Goal: Navigation & Orientation: Find specific page/section

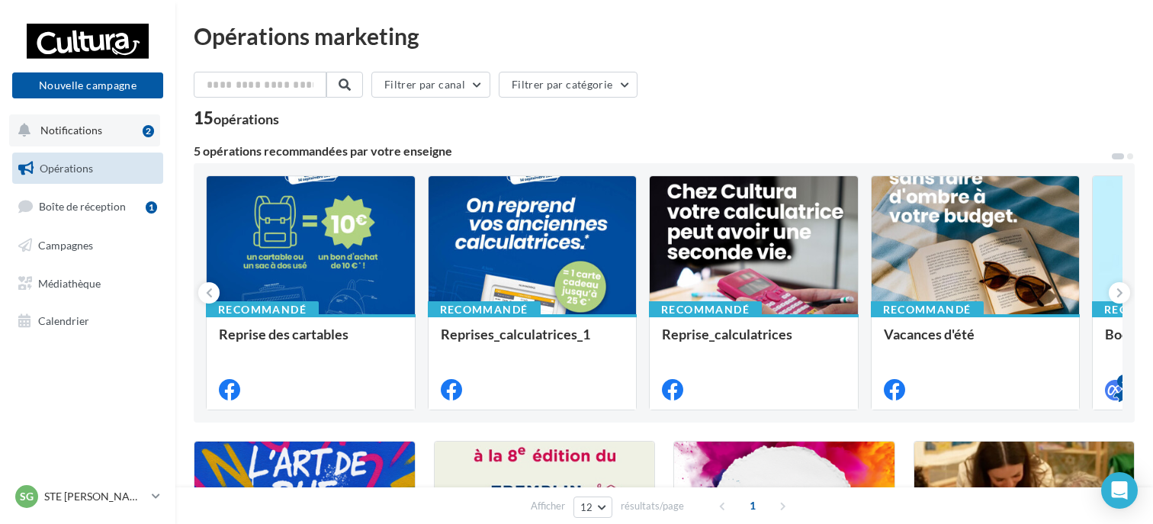
click at [119, 136] on button "Notifications 2" at bounding box center [84, 130] width 151 height 32
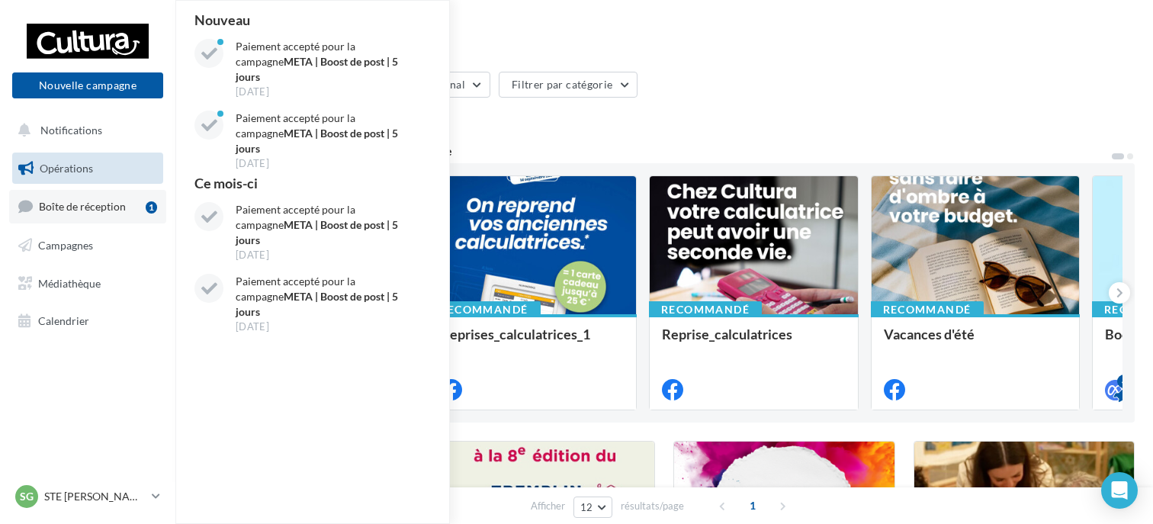
click at [76, 210] on span "Boîte de réception" at bounding box center [82, 206] width 87 height 13
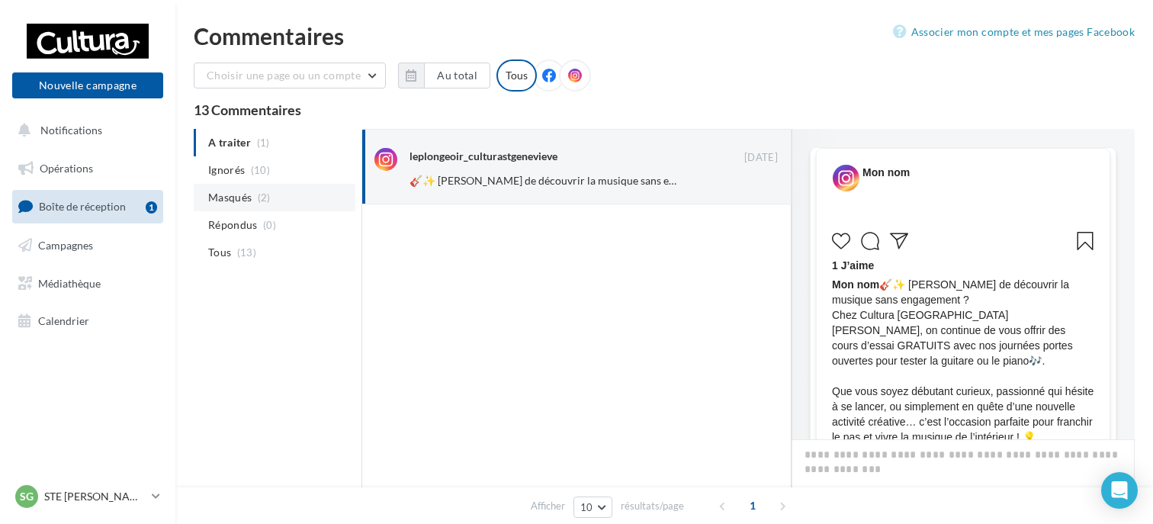
click at [250, 204] on span "Masqués" at bounding box center [229, 197] width 43 height 15
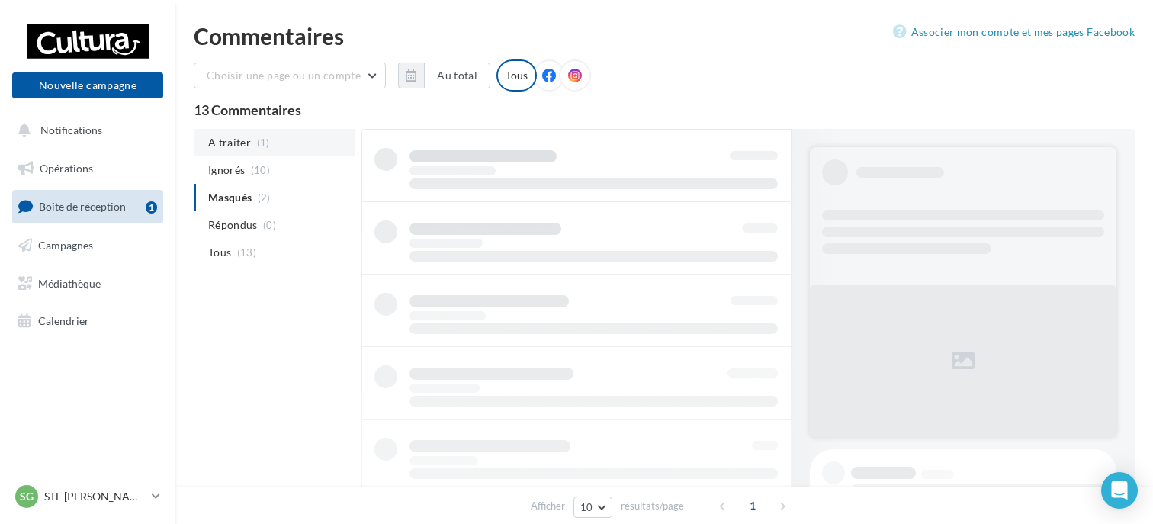
click at [248, 137] on li "A traiter (1)" at bounding box center [275, 142] width 162 height 27
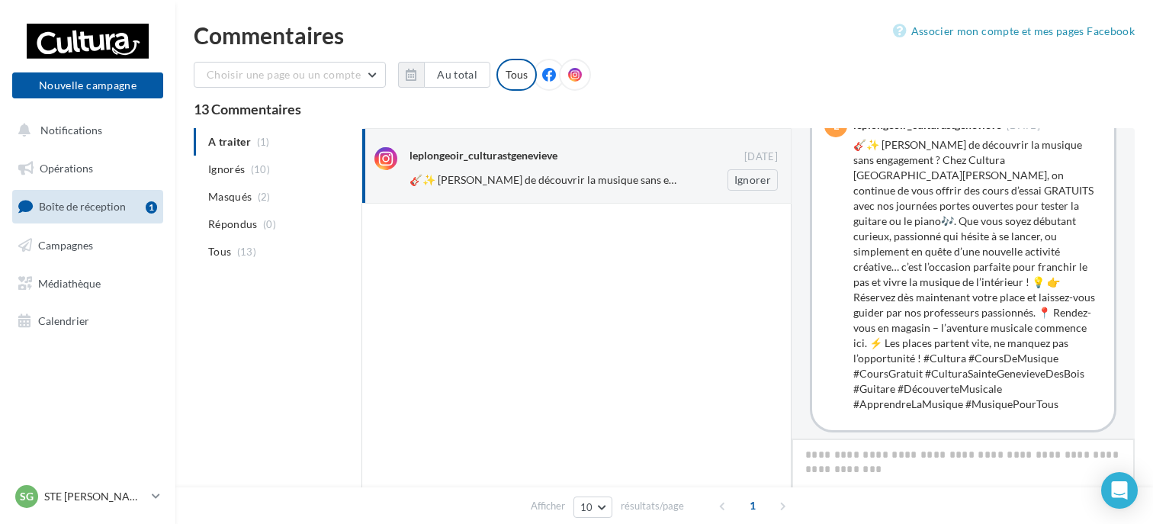
scroll to position [674, 0]
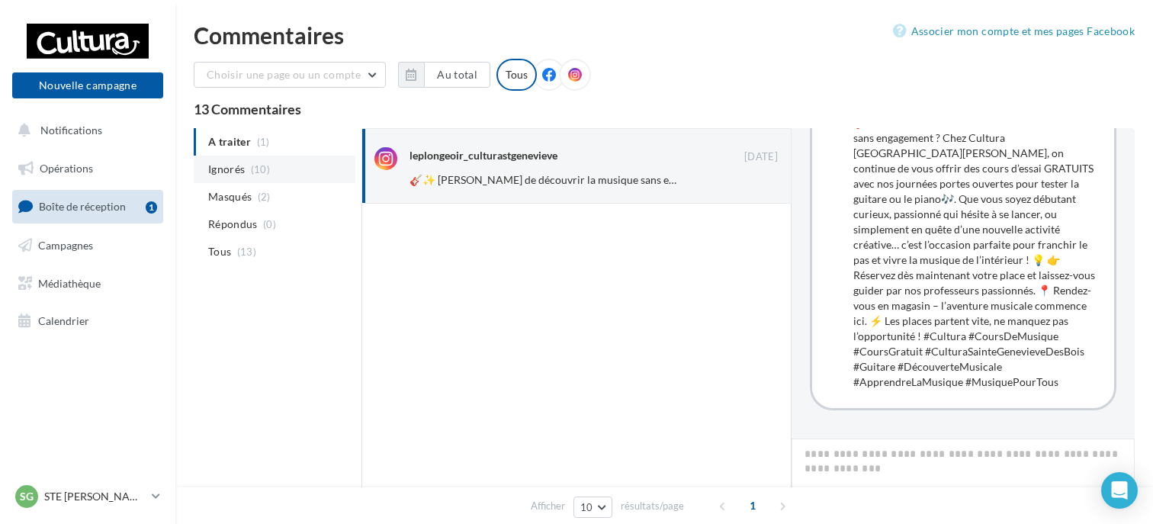
click at [246, 170] on li "Ignorés (10)" at bounding box center [275, 169] width 162 height 27
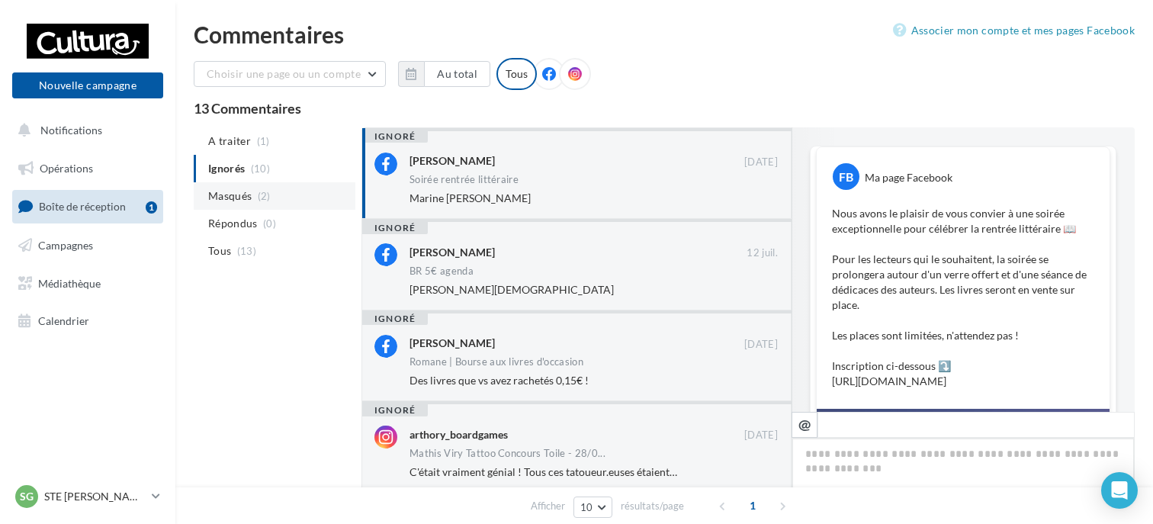
scroll to position [498, 0]
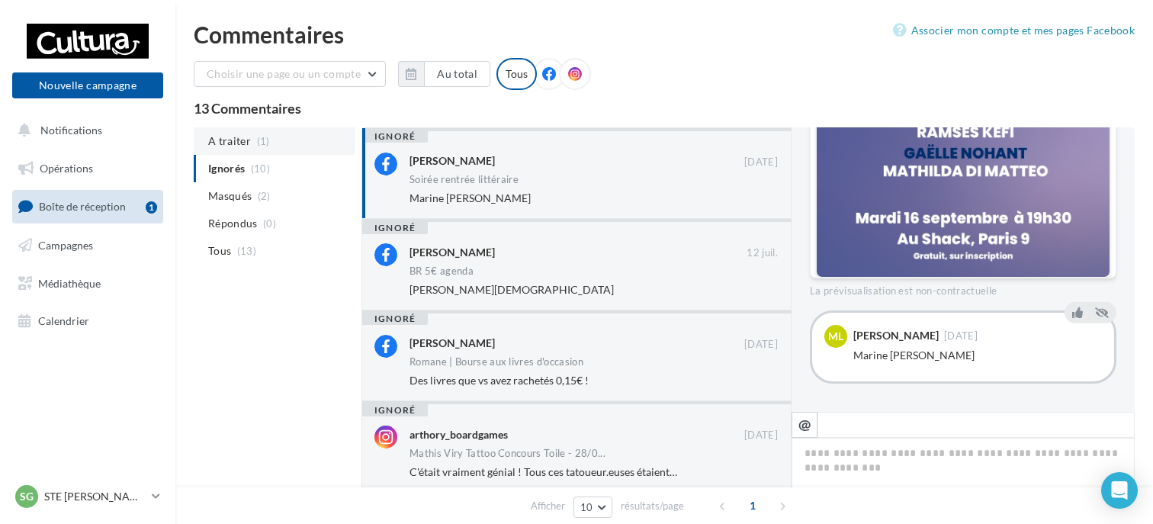
click at [250, 133] on li "A traiter (1)" at bounding box center [275, 140] width 162 height 27
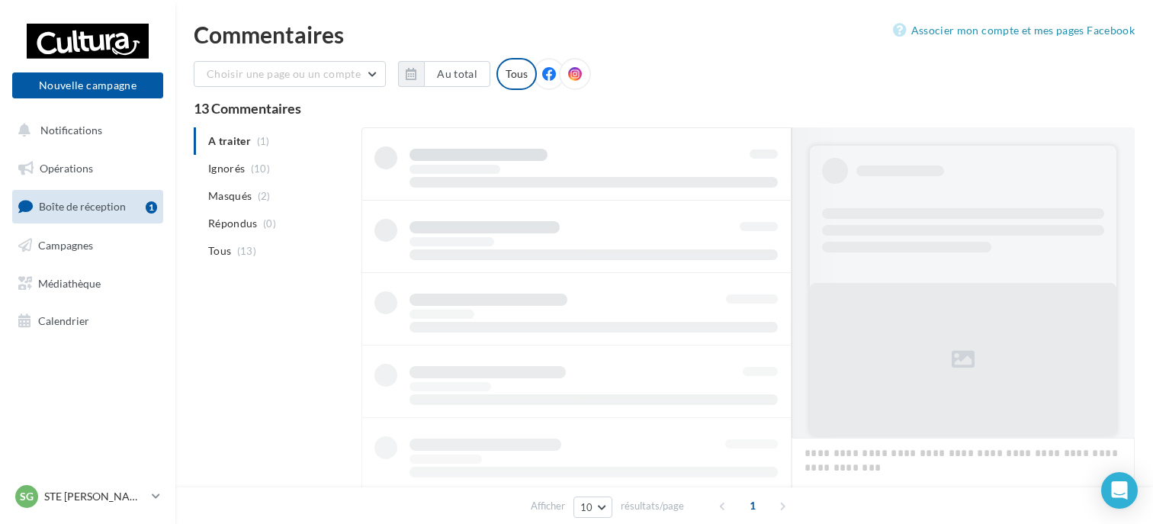
scroll to position [2, 0]
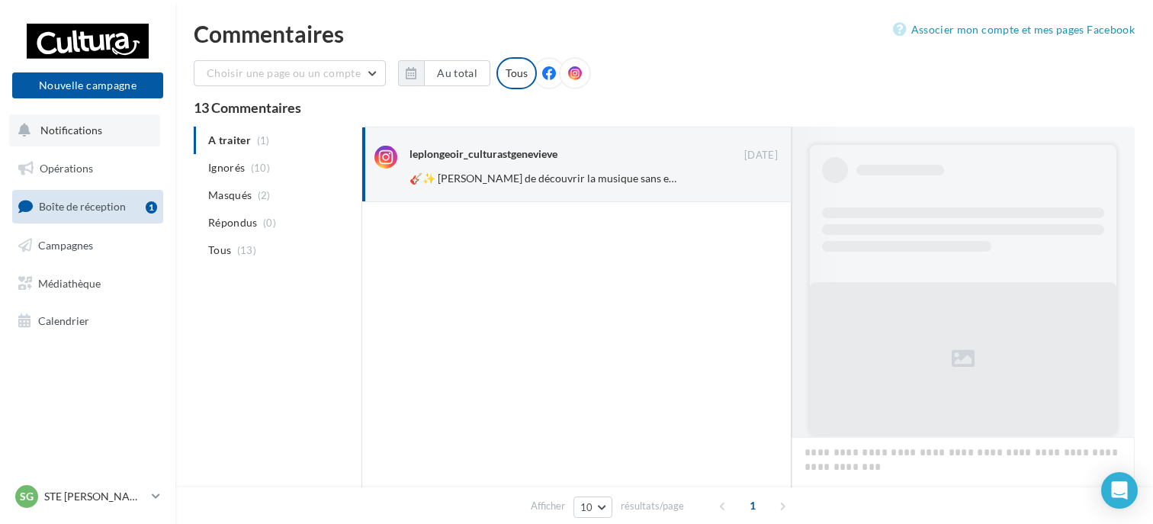
click at [103, 136] on button "Notifications" at bounding box center [84, 130] width 151 height 32
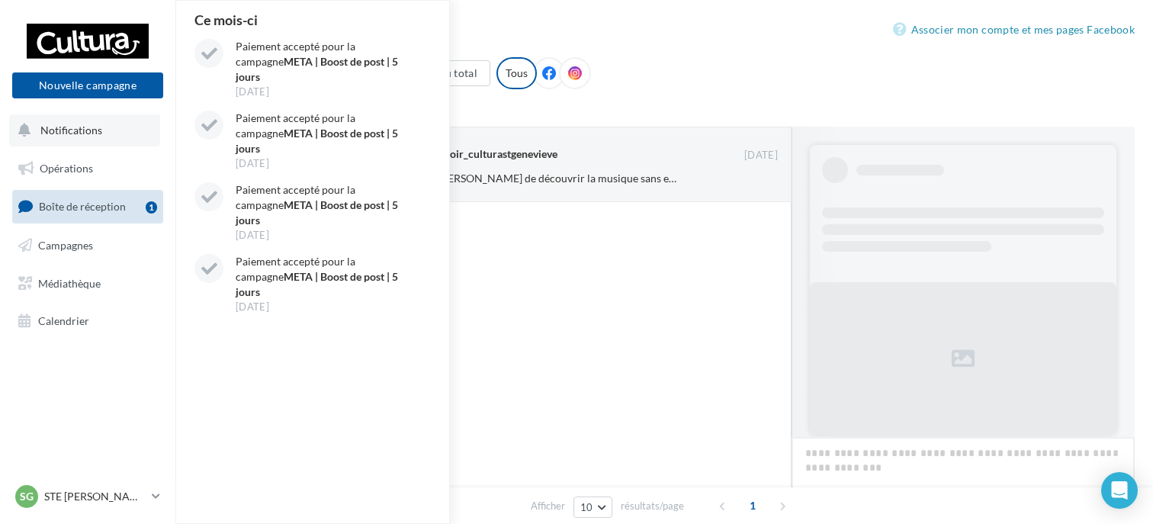
scroll to position [611, 0]
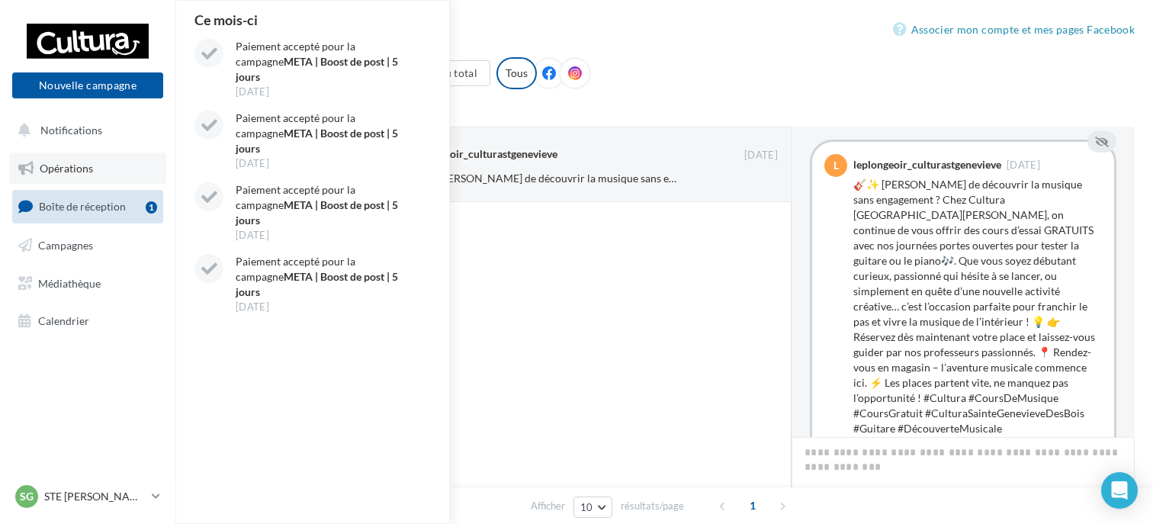
click at [58, 167] on span "Opérations" at bounding box center [66, 168] width 53 height 13
